Goal: Task Accomplishment & Management: Use online tool/utility

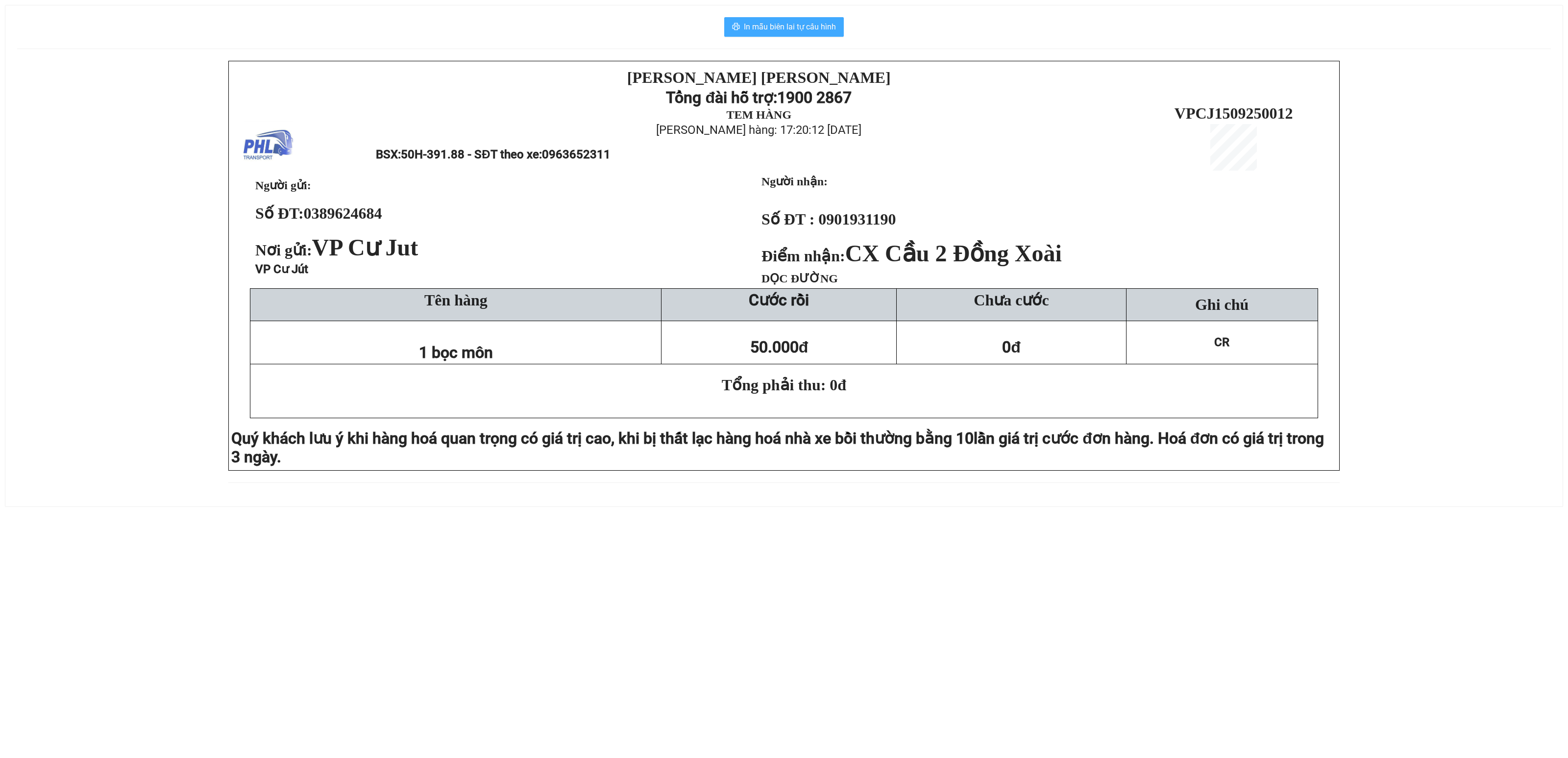
click at [773, 23] on span "In mẫu biên lai tự cấu hình" at bounding box center [789, 27] width 92 height 12
